Goal: Information Seeking & Learning: Learn about a topic

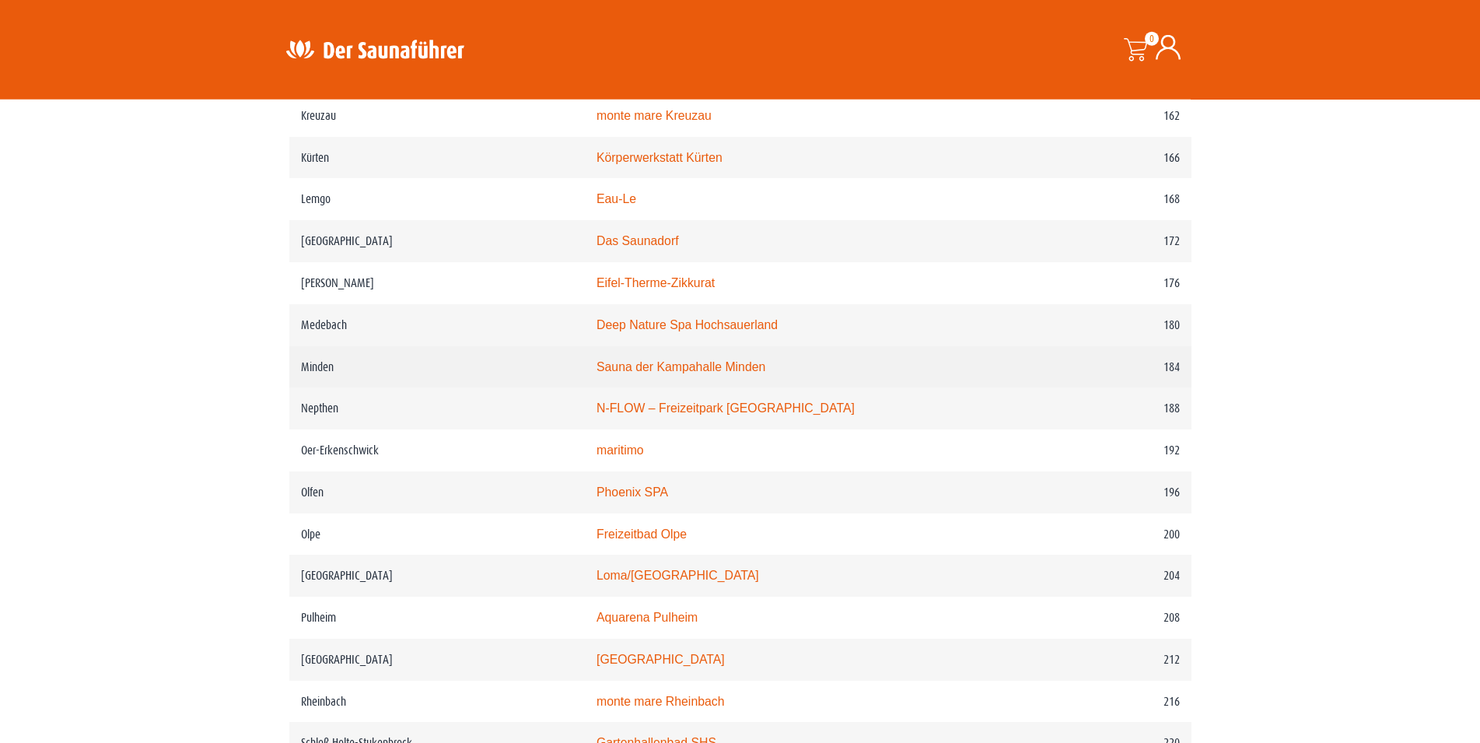
scroll to position [2319, 0]
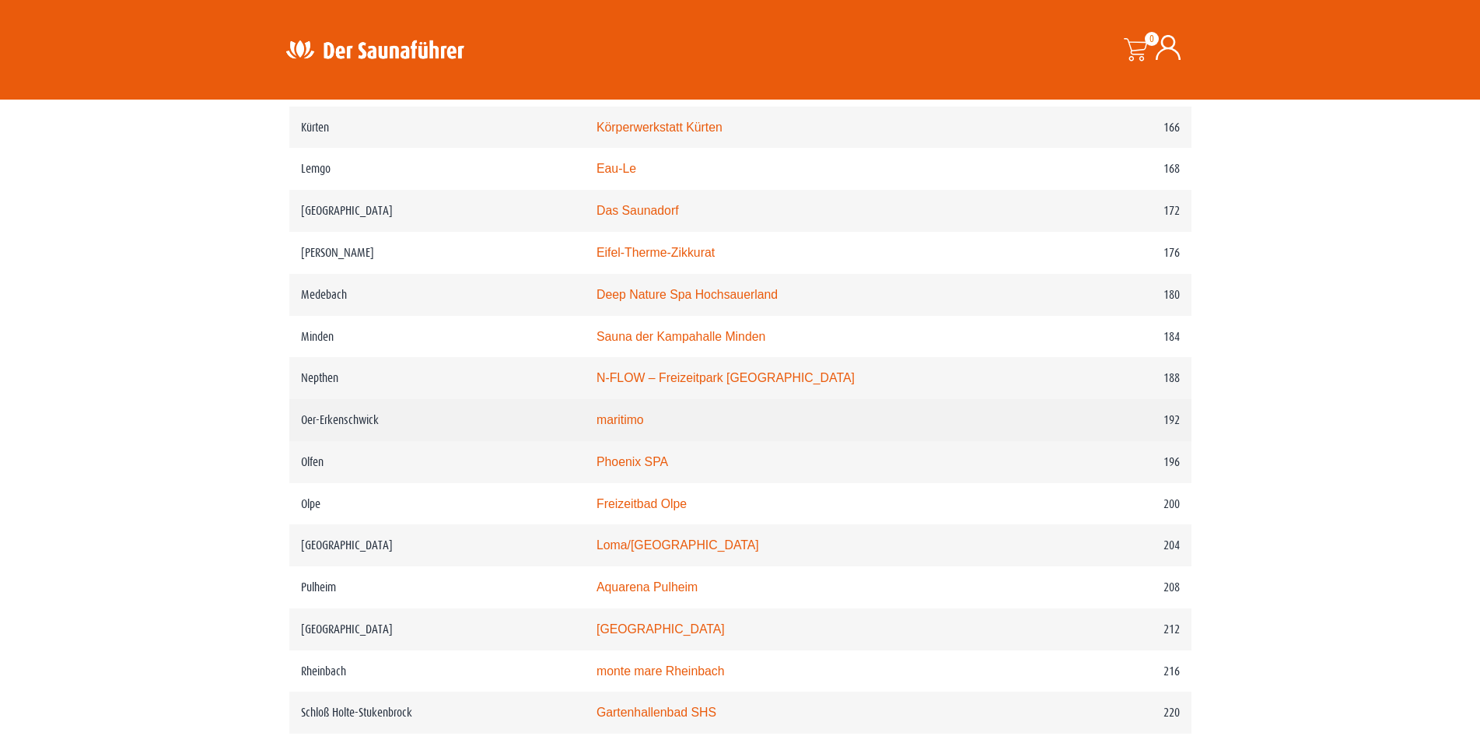
click at [644, 426] on link "maritimo" at bounding box center [620, 419] width 47 height 13
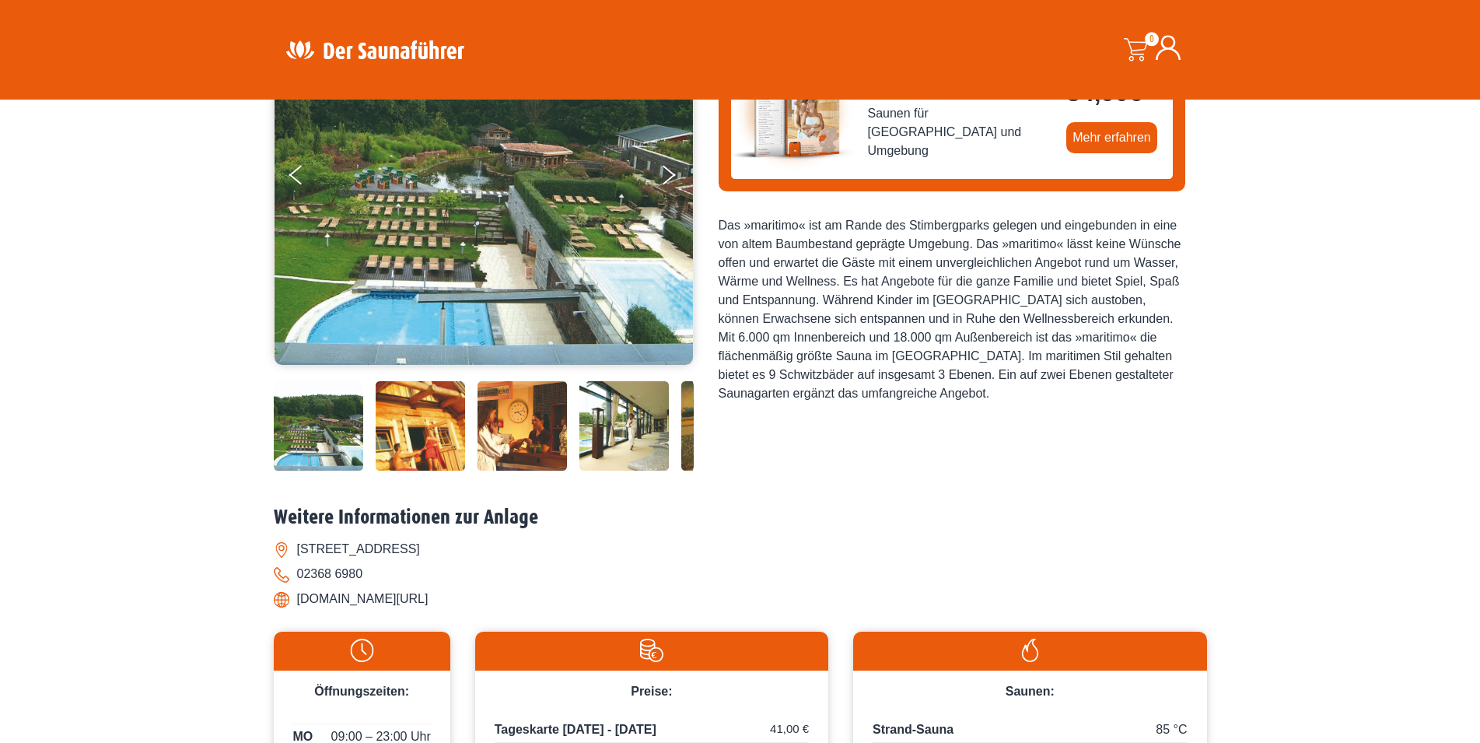
scroll to position [159, 0]
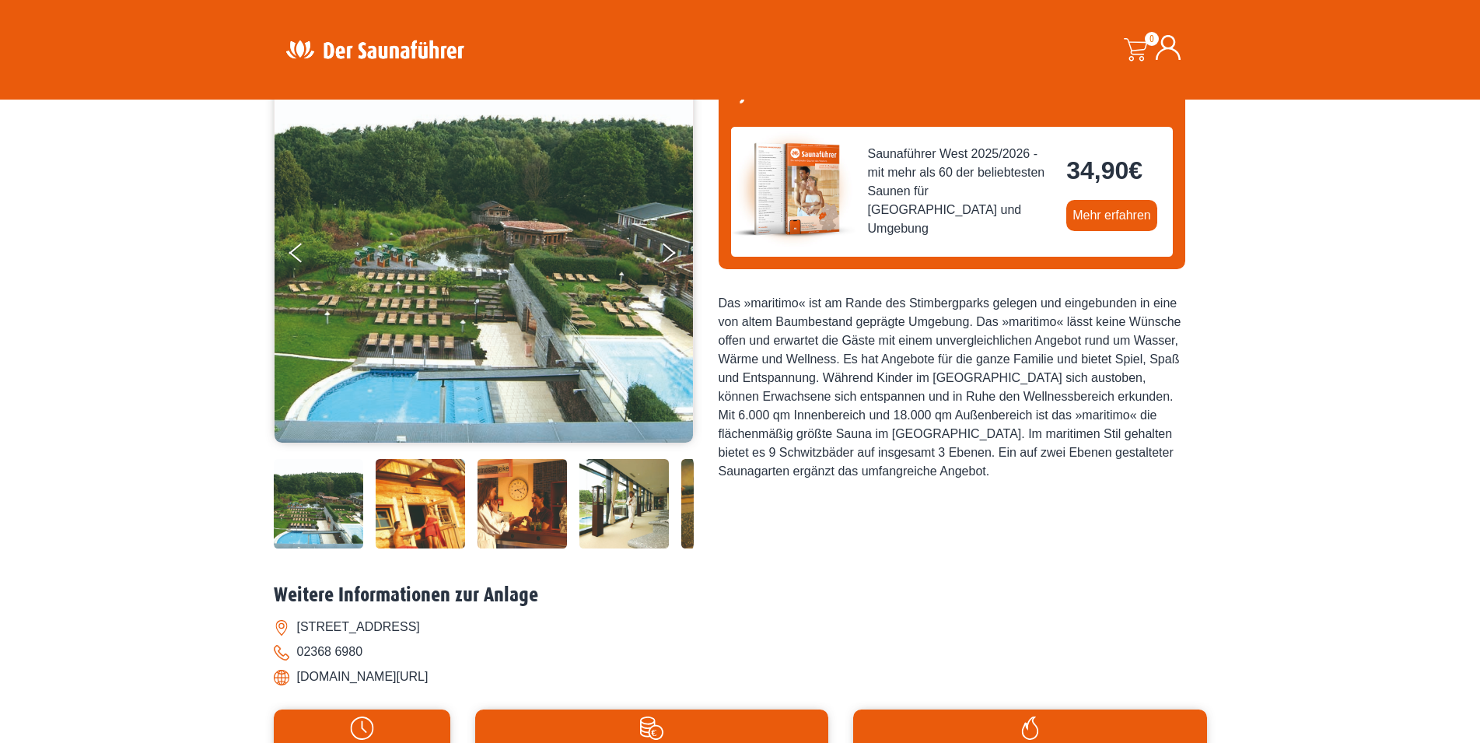
click at [415, 509] on img at bounding box center [420, 503] width 89 height 89
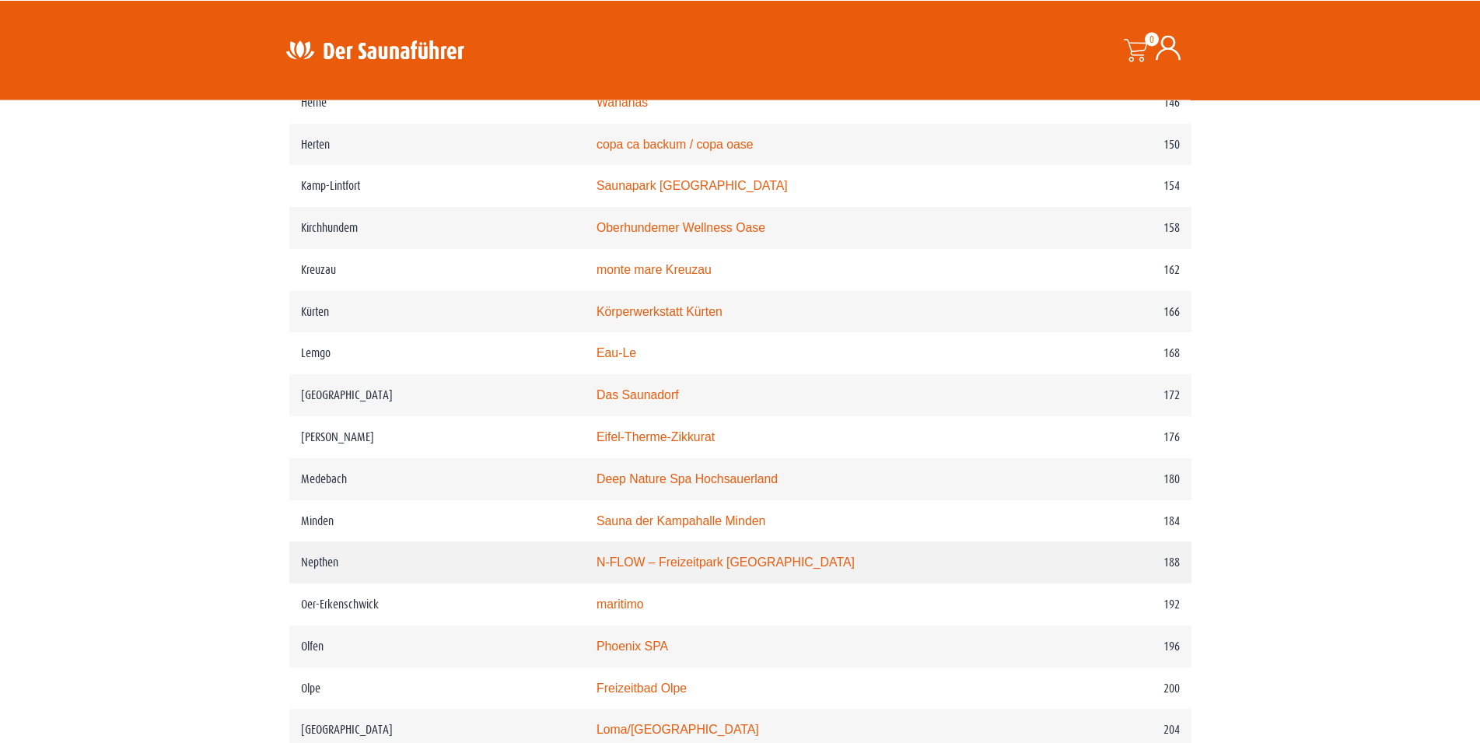
scroll to position [2142, 0]
